Goal: Information Seeking & Learning: Learn about a topic

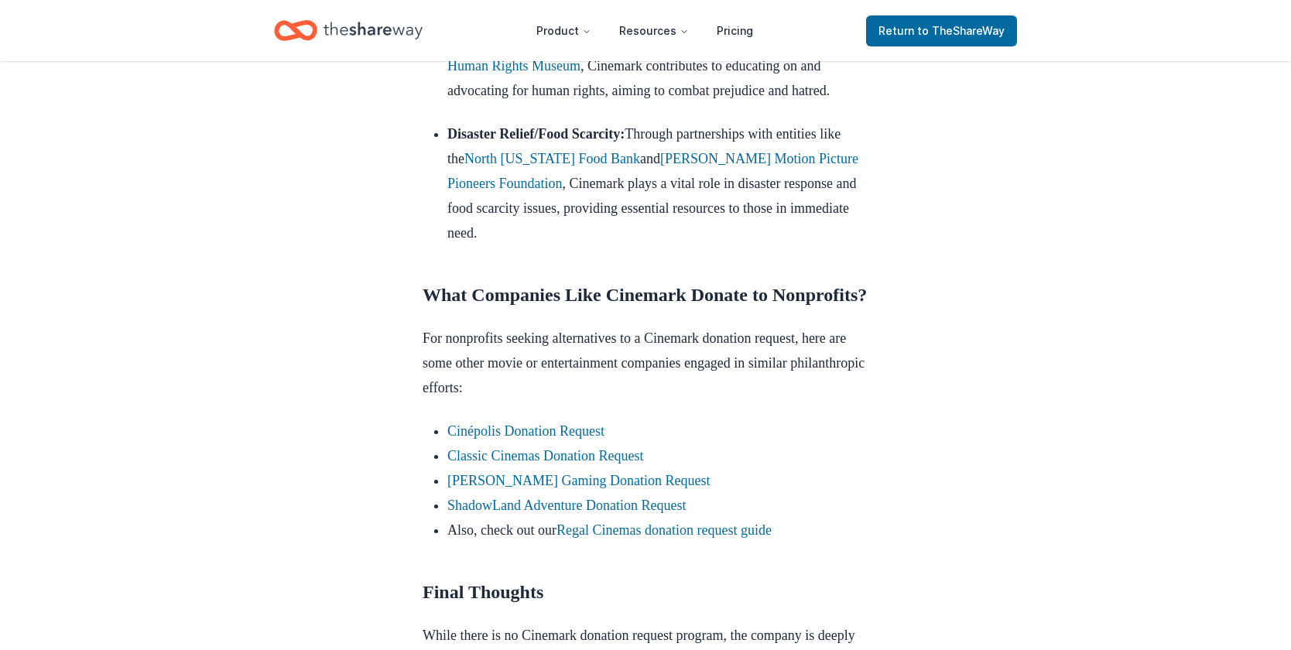
scroll to position [1175, 0]
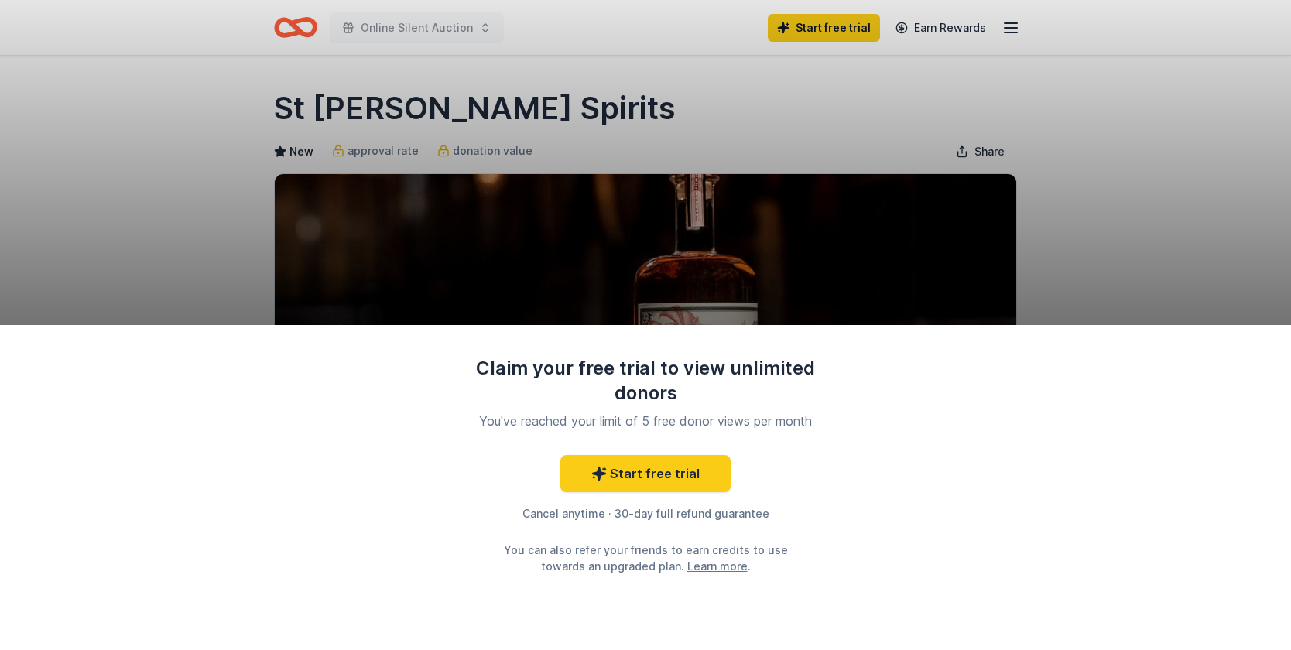
click at [641, 219] on div "Claim your free trial to view unlimited donors You've reached your limit of 5 f…" at bounding box center [645, 325] width 1291 height 650
